Goal: Navigation & Orientation: Find specific page/section

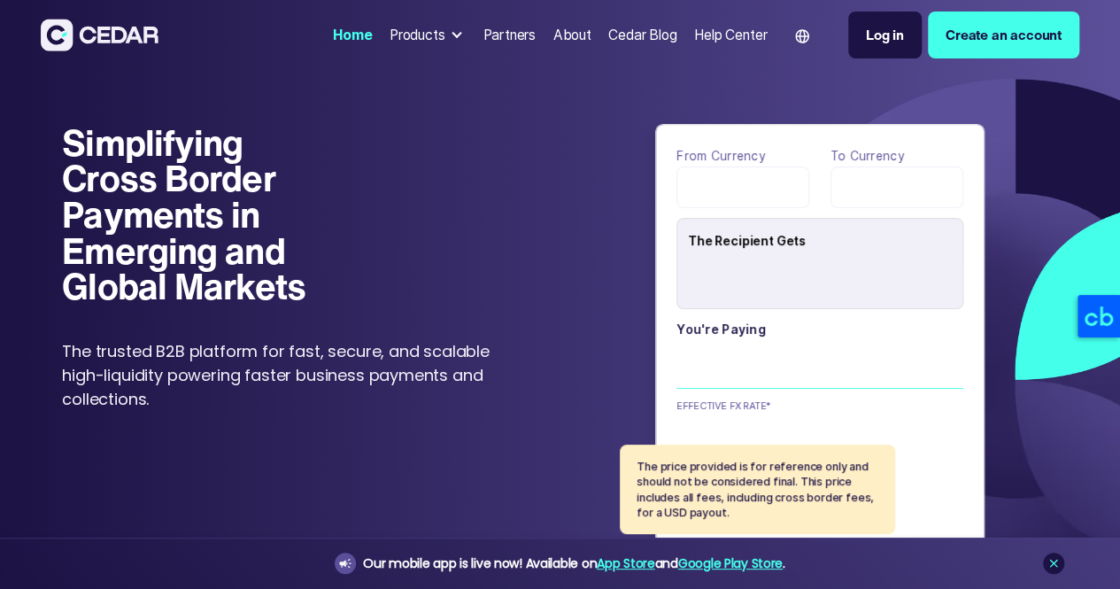
type input "******"
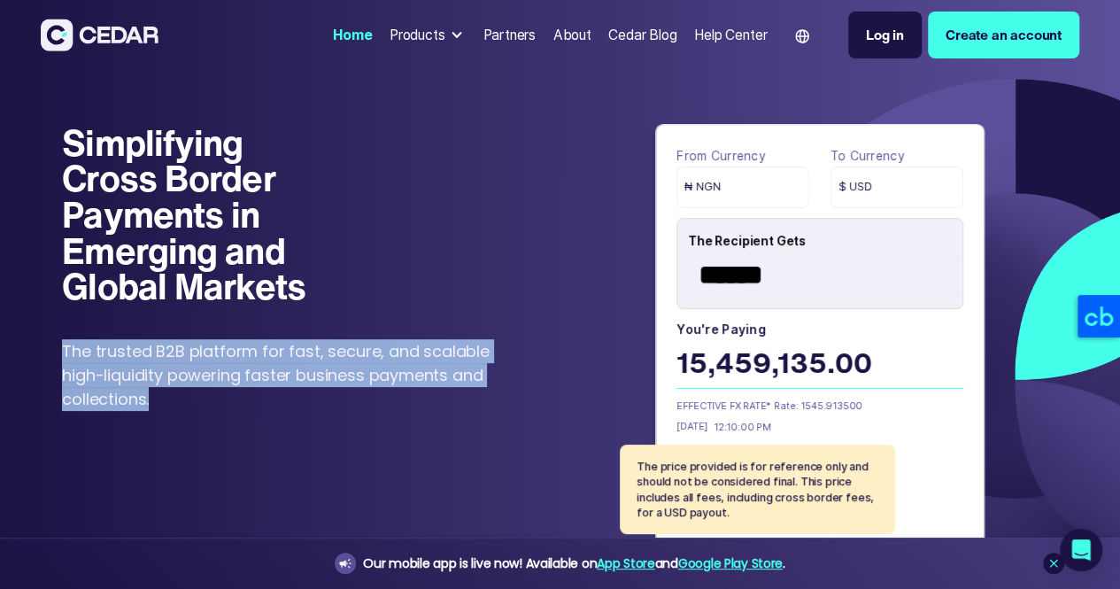
drag, startPoint x: 88, startPoint y: 419, endPoint x: 253, endPoint y: 461, distance: 169.8
click at [253, 461] on div "Simplifying Cross Border Payments in Emerging and Global Markets Simplifying Cr…" at bounding box center [560, 346] width 1120 height 554
copy p "The trusted B2B platform for fast, secure, and scalable high-liquidity powering…"
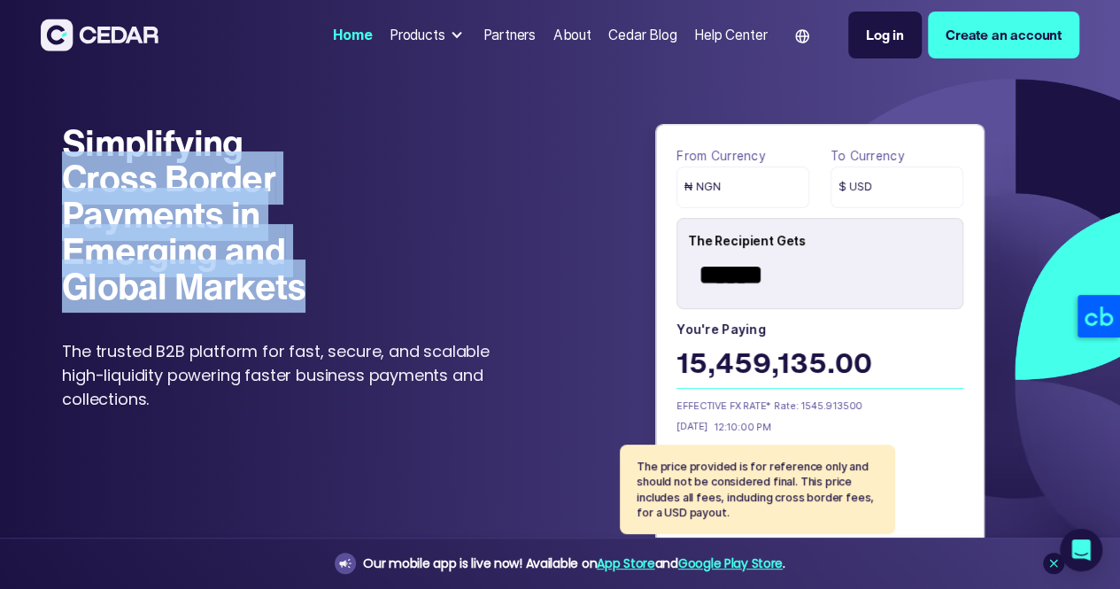
drag, startPoint x: 94, startPoint y: 254, endPoint x: 345, endPoint y: 358, distance: 272.2
click at [332, 304] on h1 "Simplifying Cross Border Payments in Emerging and Global Markets" at bounding box center [197, 215] width 270 height 180
copy h1 "Cross Border Payments in Emerging and Global Markets"
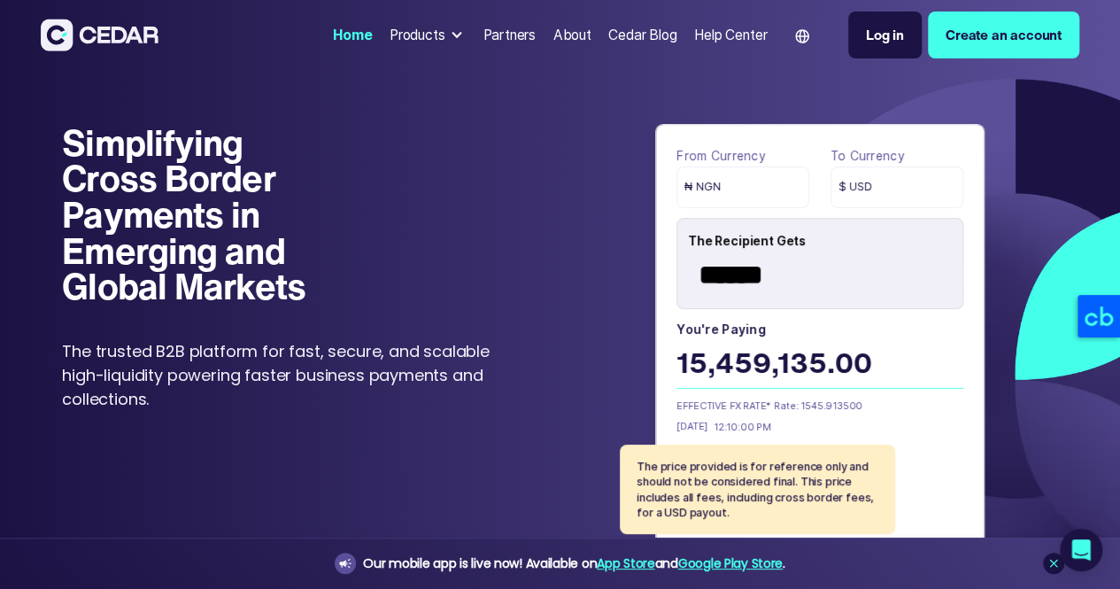
click at [535, 242] on div "Simplifying Cross Border Payments in Emerging and Global Markets Simplifying Cr…" at bounding box center [559, 346] width 995 height 443
click at [389, 42] on div "Products" at bounding box center [417, 35] width 56 height 20
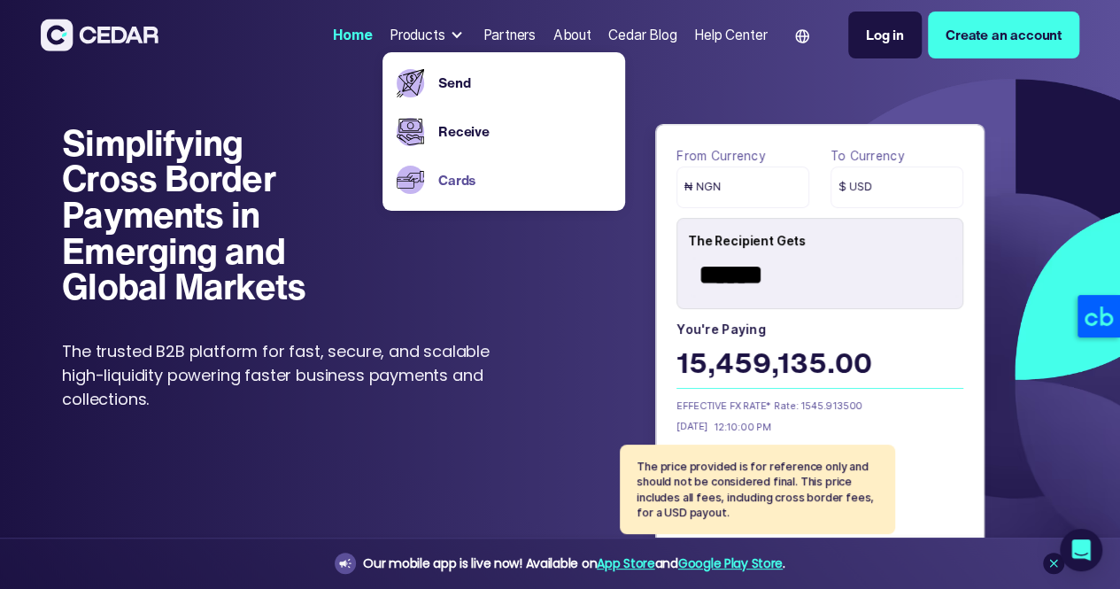
click at [438, 183] on link "Cards" at bounding box center [524, 180] width 173 height 20
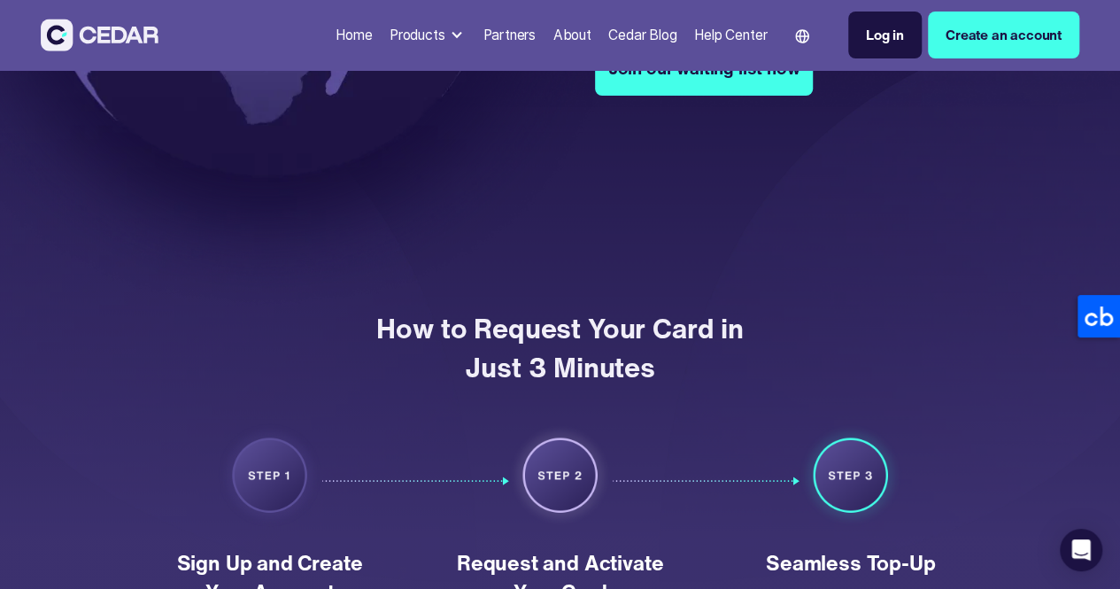
scroll to position [885, 0]
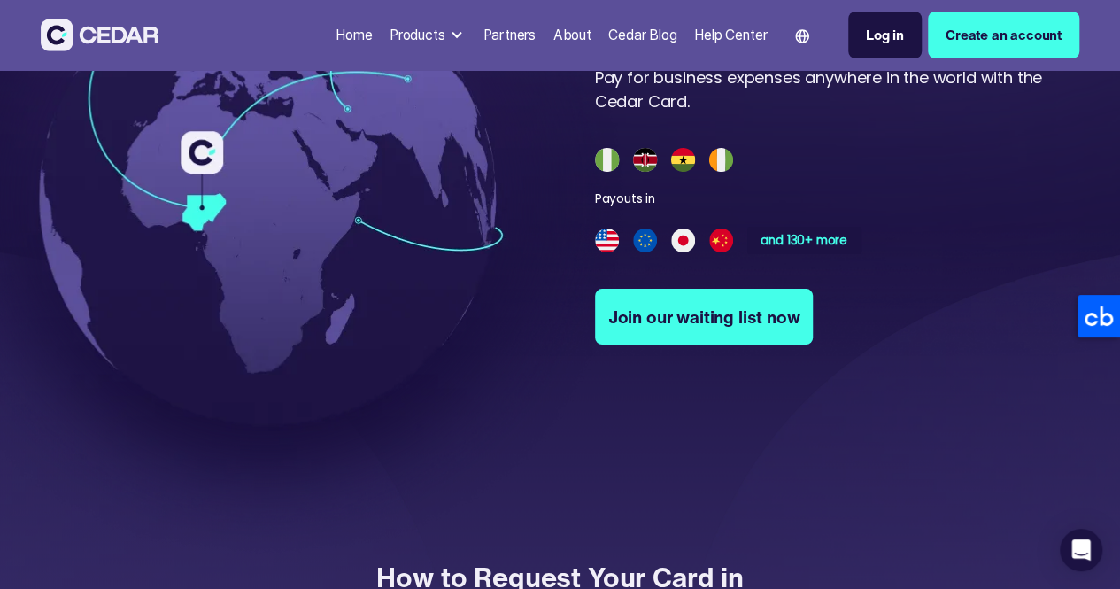
click at [482, 43] on div "Partners" at bounding box center [508, 35] width 53 height 20
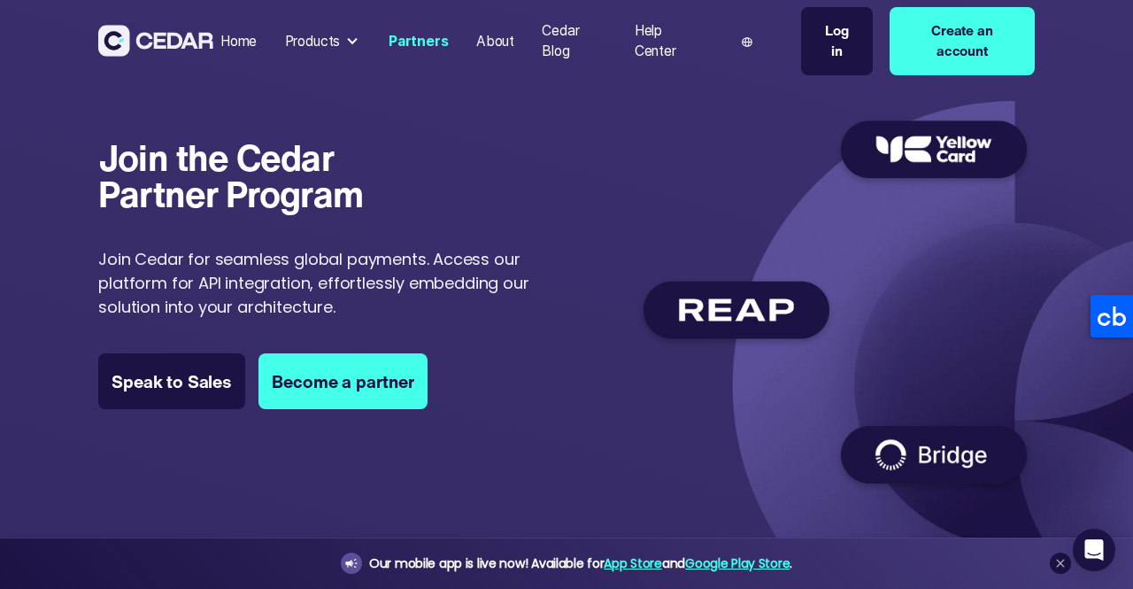
click at [929, 456] on img at bounding box center [834, 298] width 399 height 389
